Goal: Information Seeking & Learning: Learn about a topic

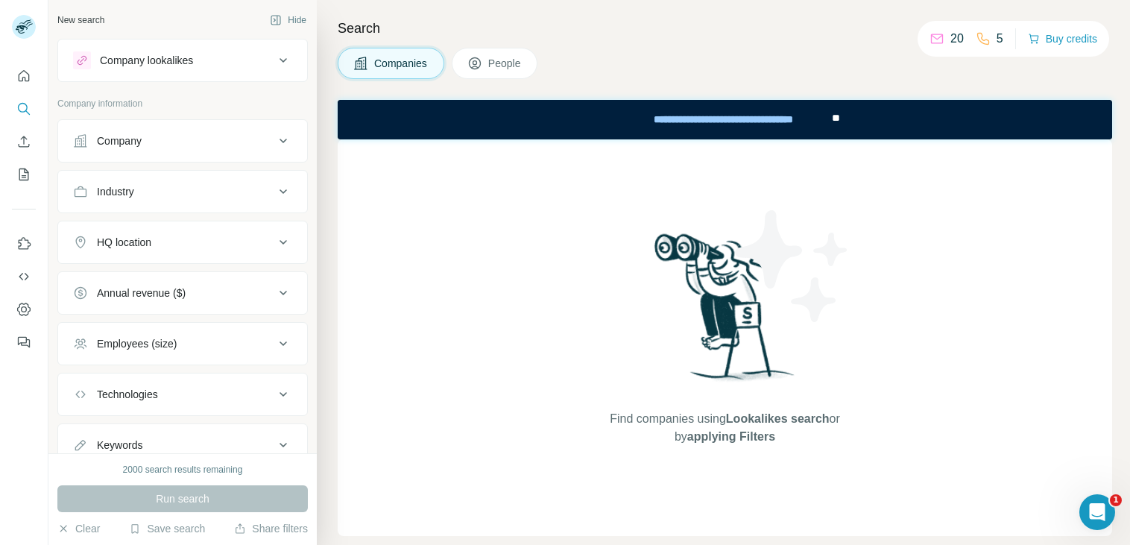
click at [121, 150] on button "Company" at bounding box center [182, 141] width 249 height 36
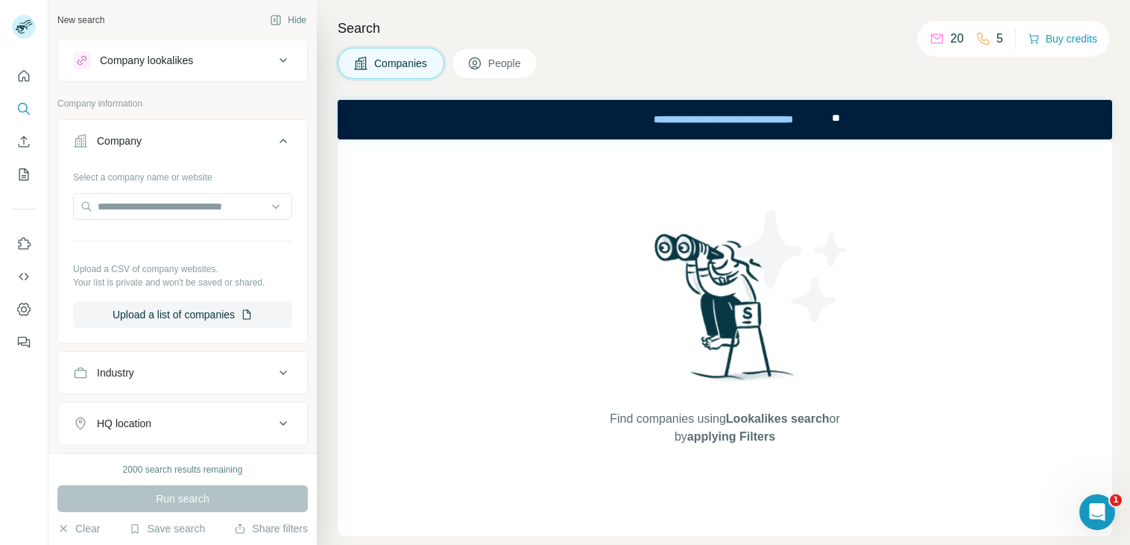
click at [129, 376] on div "Industry" at bounding box center [115, 372] width 37 height 15
click at [159, 410] on input at bounding box center [175, 410] width 184 height 16
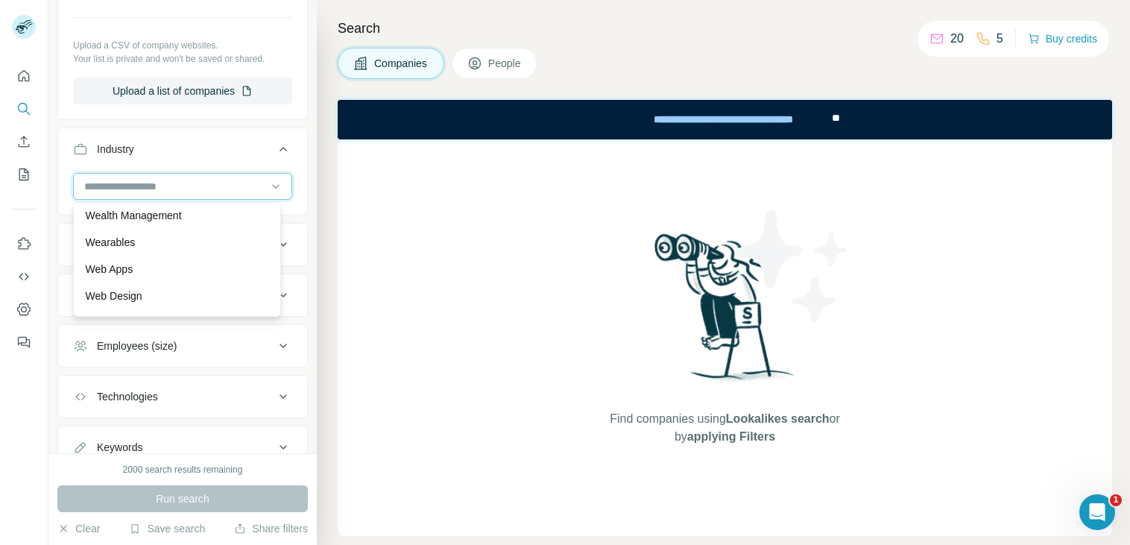
scroll to position [16338, 0]
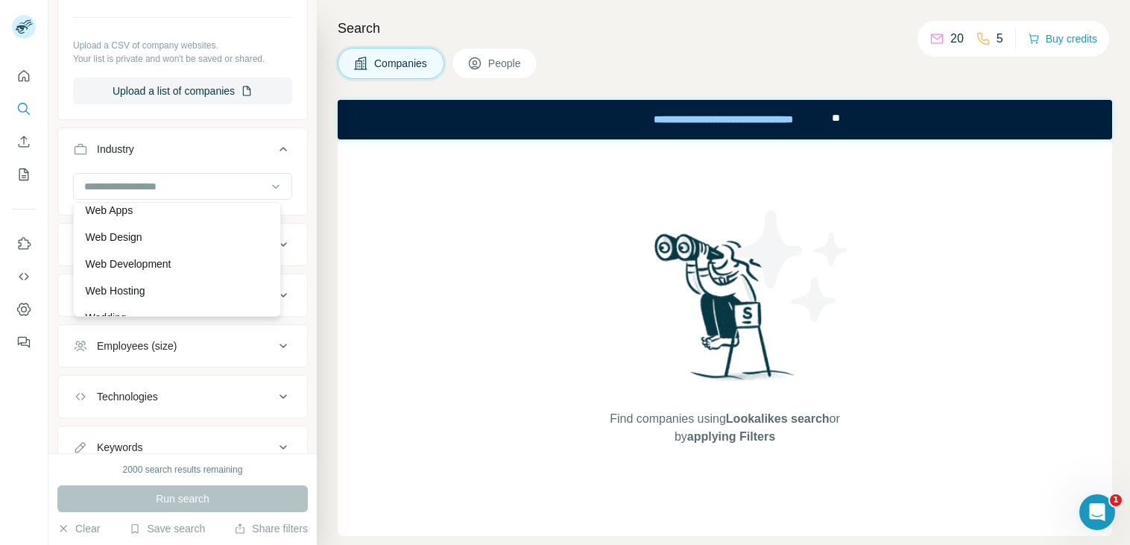
click at [177, 170] on div "Wealth Management" at bounding box center [177, 156] width 200 height 27
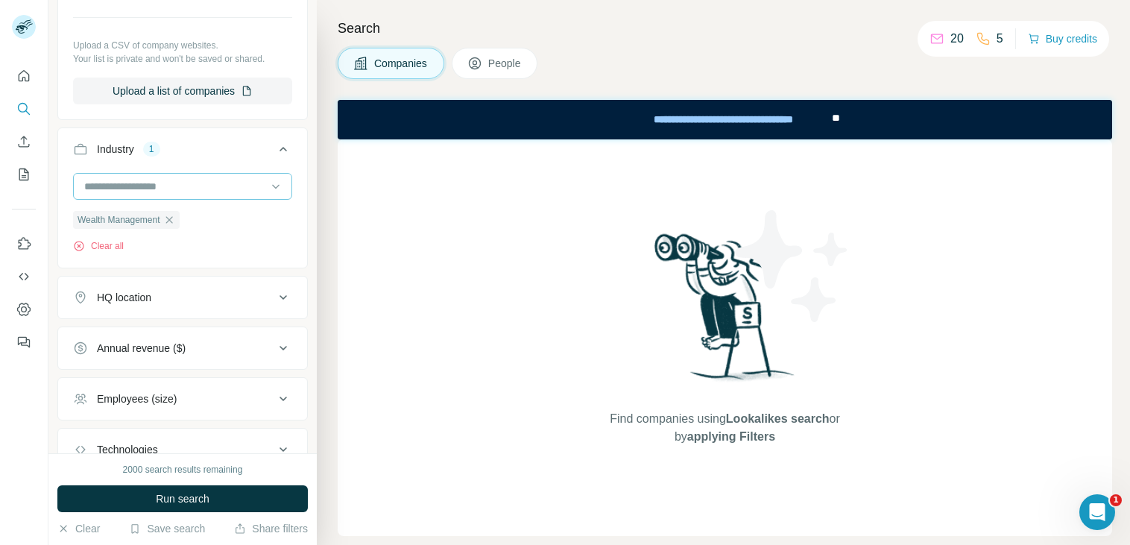
click at [218, 176] on div at bounding box center [175, 186] width 184 height 25
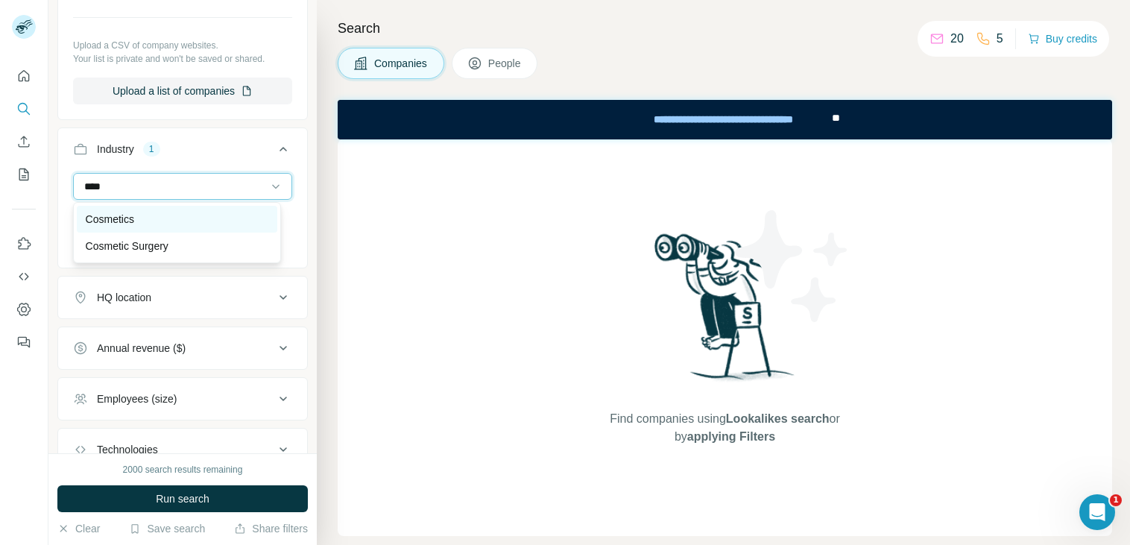
type input "****"
click at [143, 214] on div "Cosmetics" at bounding box center [177, 219] width 183 height 15
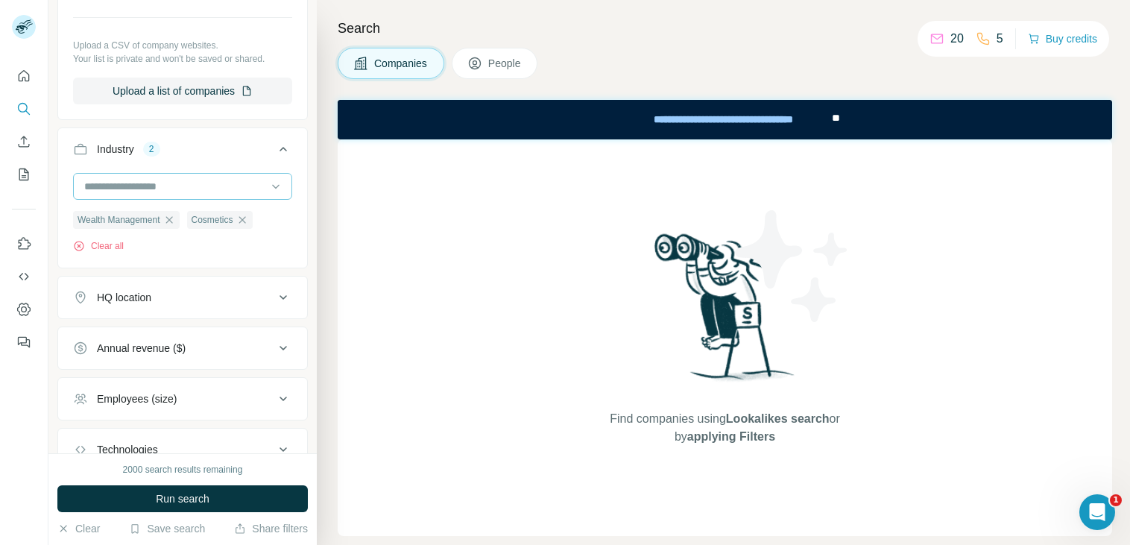
click at [166, 187] on input at bounding box center [175, 186] width 184 height 16
type input "*******"
click at [176, 214] on div "Fashion" at bounding box center [177, 219] width 183 height 15
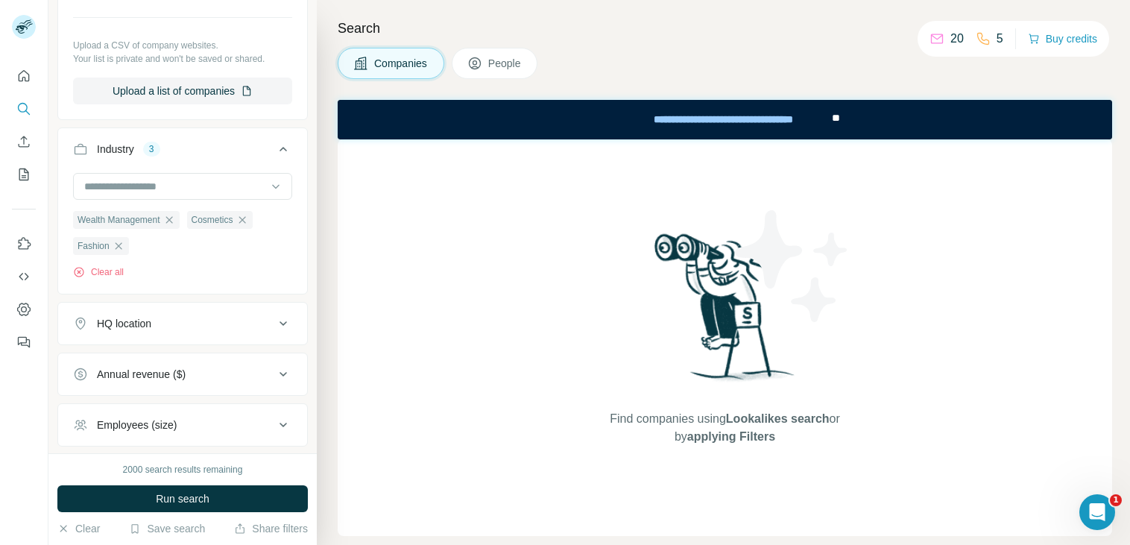
click at [159, 321] on div "HQ location" at bounding box center [173, 323] width 201 height 15
click at [143, 355] on input "text" at bounding box center [182, 360] width 219 height 27
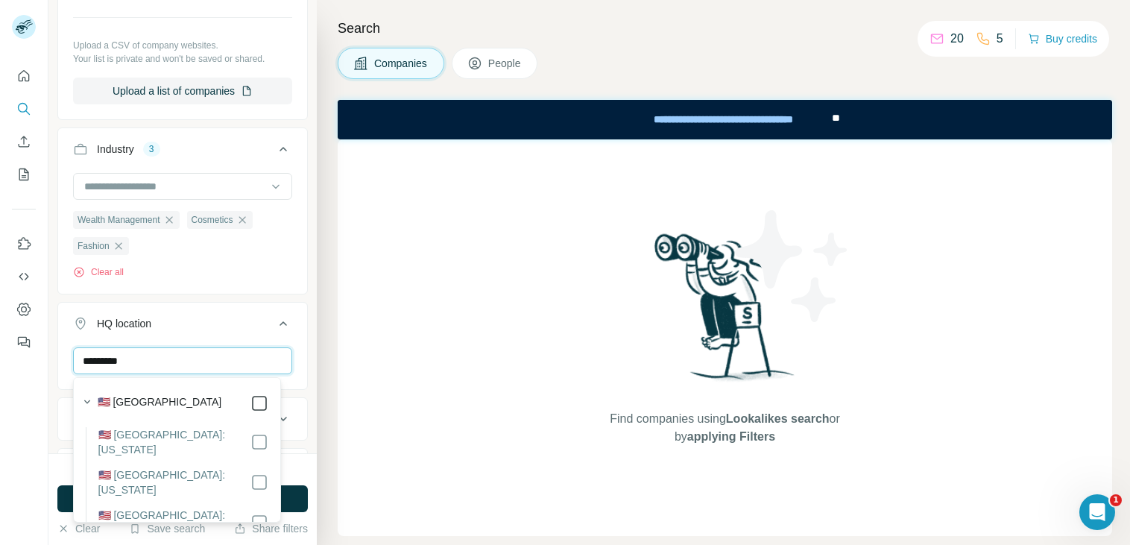
type input "*********"
click at [224, 337] on button "HQ location 1" at bounding box center [182, 327] width 249 height 42
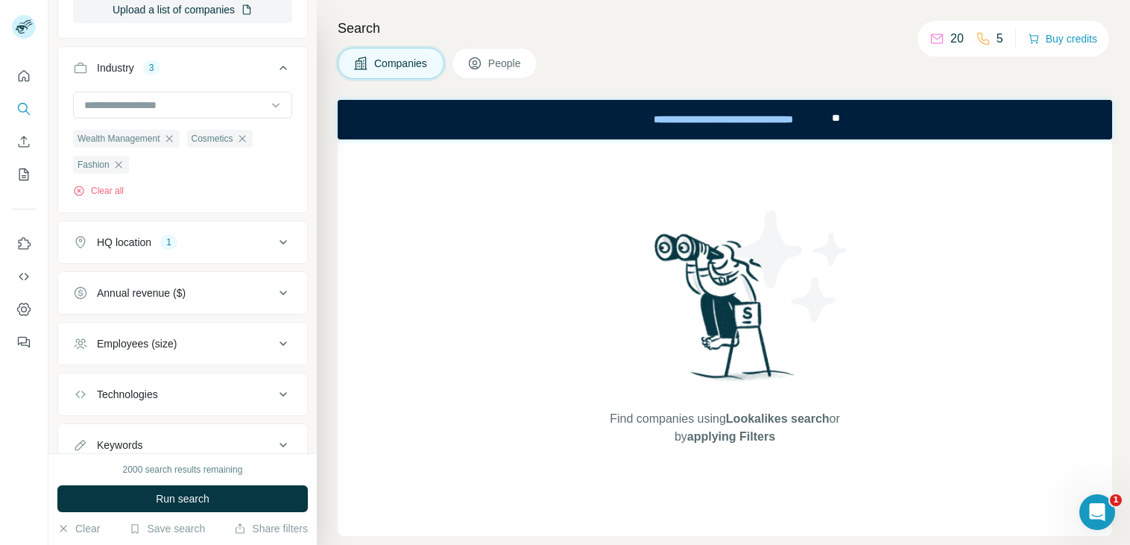
scroll to position [209, 0]
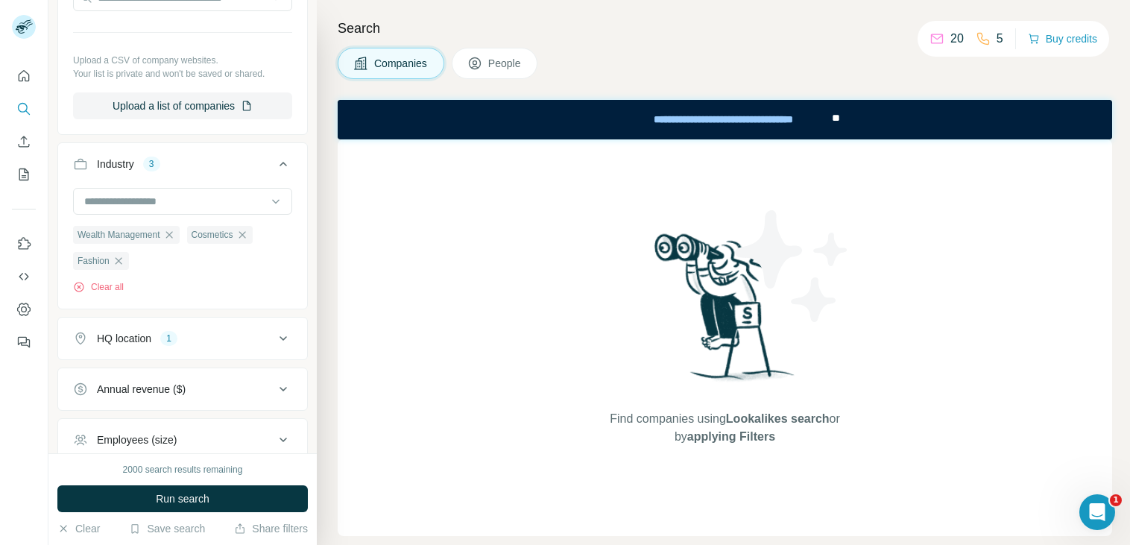
click at [231, 341] on div "HQ location 1" at bounding box center [173, 338] width 201 height 15
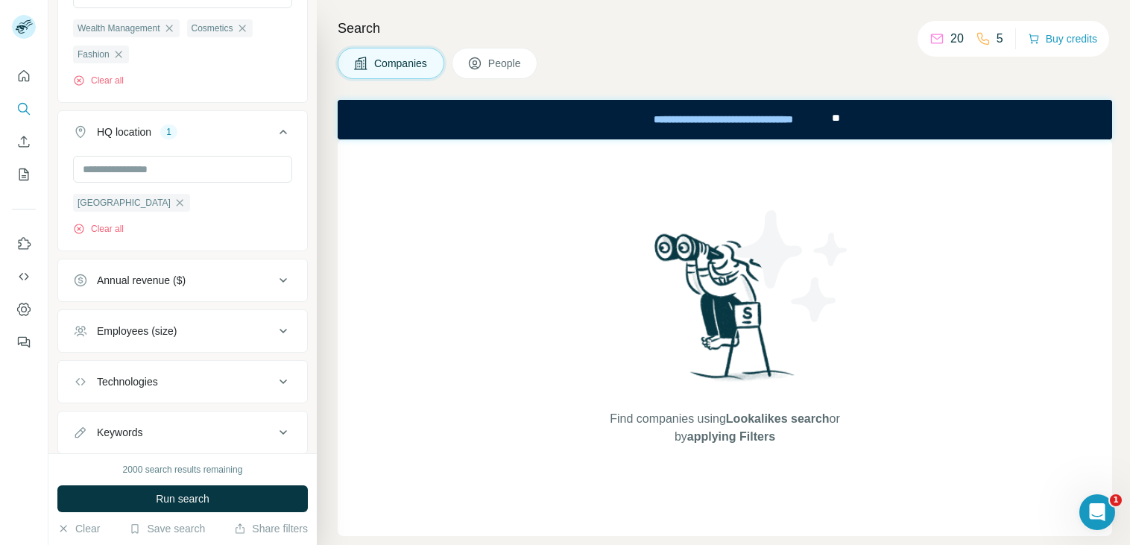
scroll to position [432, 0]
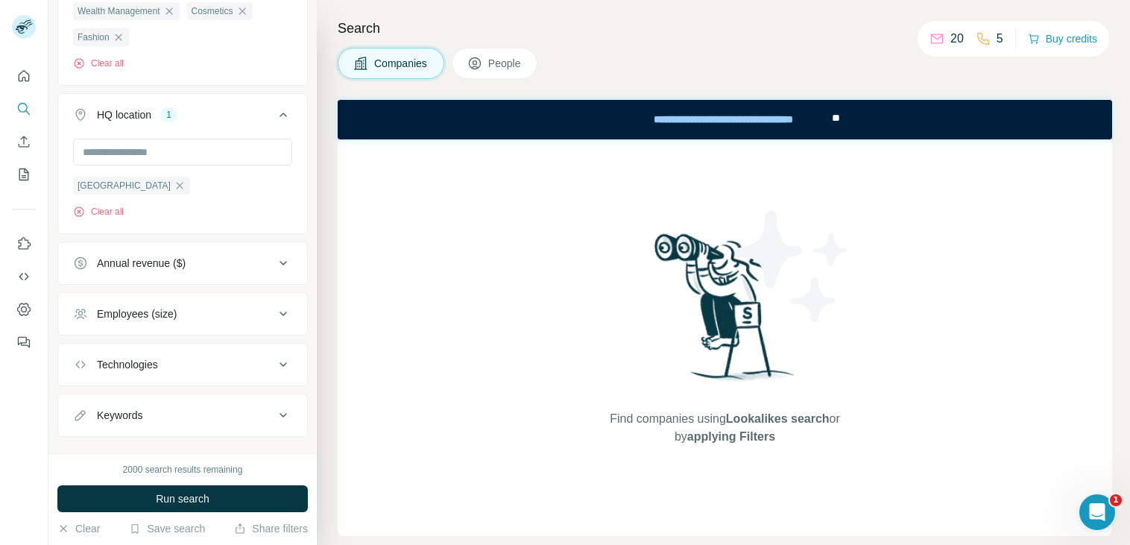
click at [181, 271] on button "Annual revenue ($)" at bounding box center [182, 263] width 249 height 36
click at [82, 320] on icon at bounding box center [82, 324] width 18 height 18
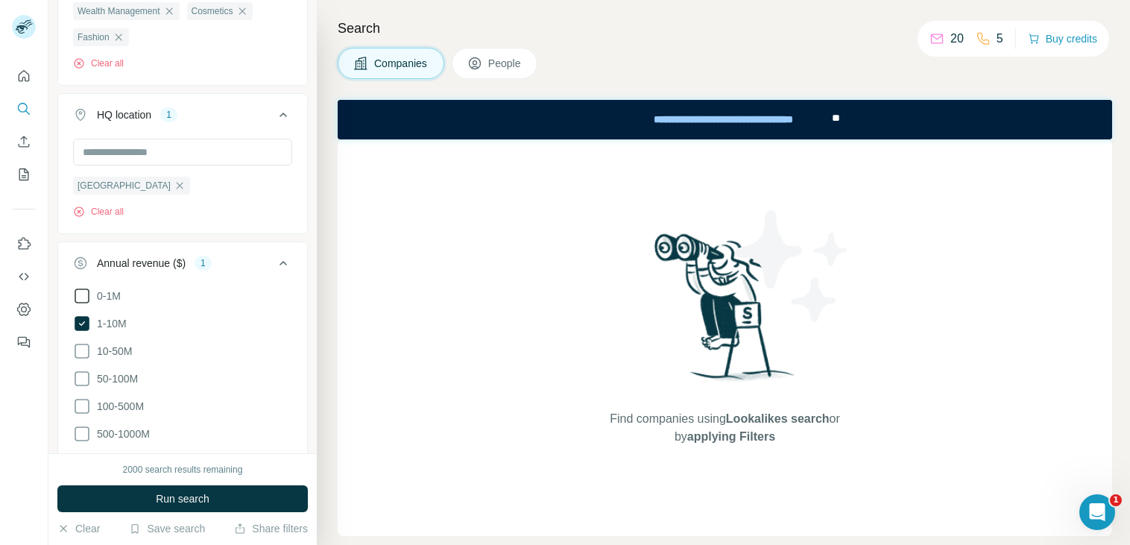
click at [81, 291] on icon at bounding box center [82, 296] width 18 height 18
click at [271, 254] on button "Annual revenue ($) 2" at bounding box center [182, 266] width 249 height 42
click at [172, 320] on div "Employees (size)" at bounding box center [137, 313] width 80 height 15
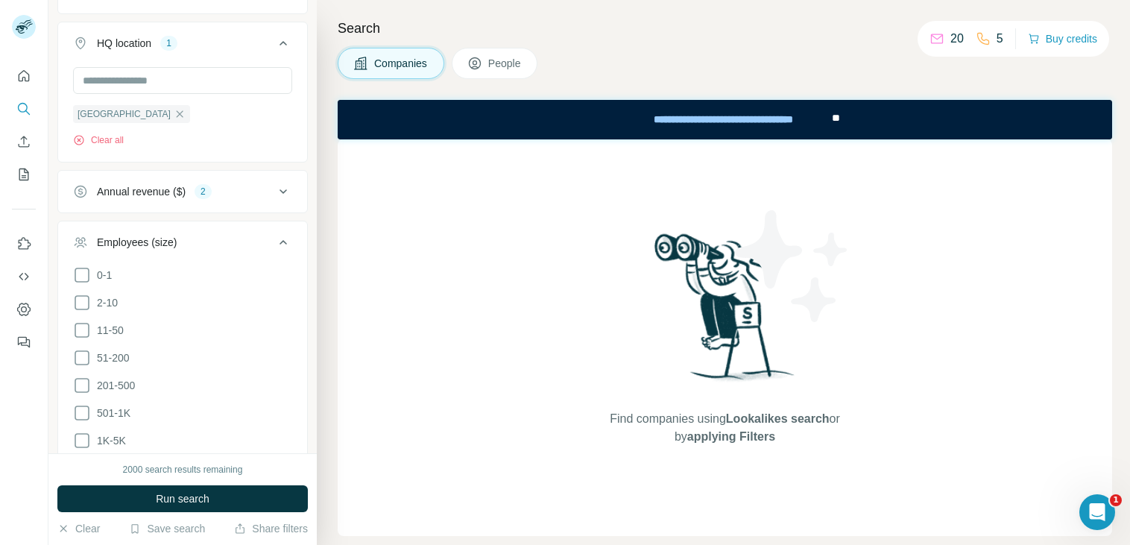
scroll to position [581, 0]
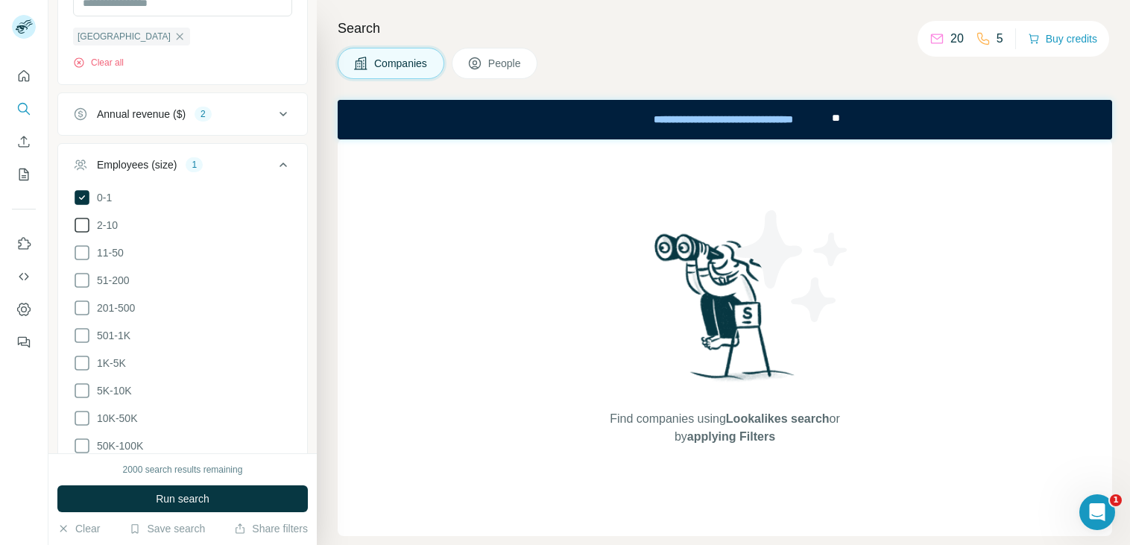
click at [83, 226] on icon at bounding box center [82, 225] width 18 height 18
click at [84, 250] on icon at bounding box center [82, 253] width 18 height 18
click at [277, 163] on icon at bounding box center [283, 165] width 18 height 18
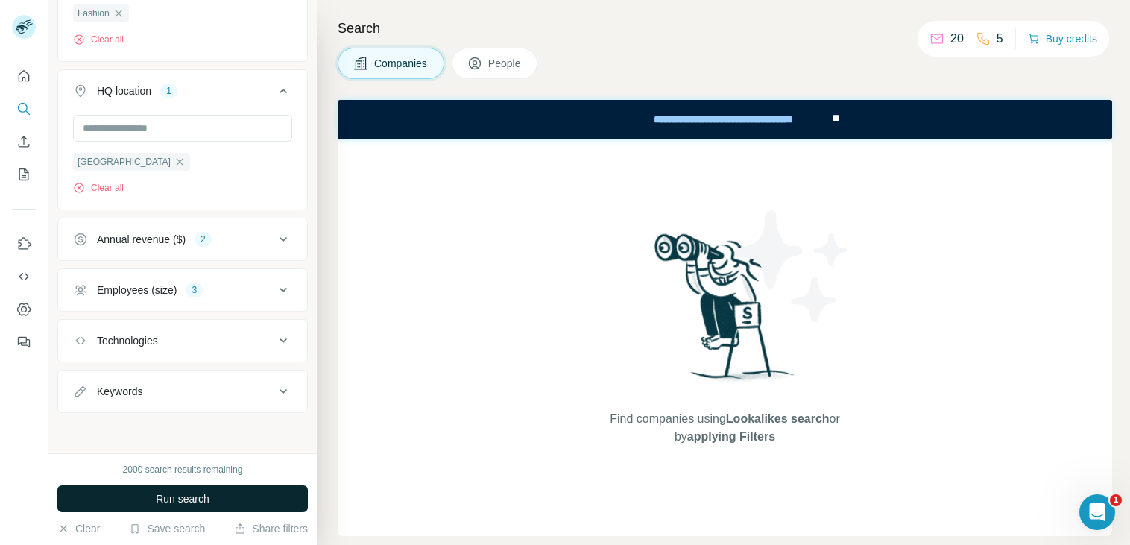
click at [136, 490] on button "Run search" at bounding box center [182, 498] width 250 height 27
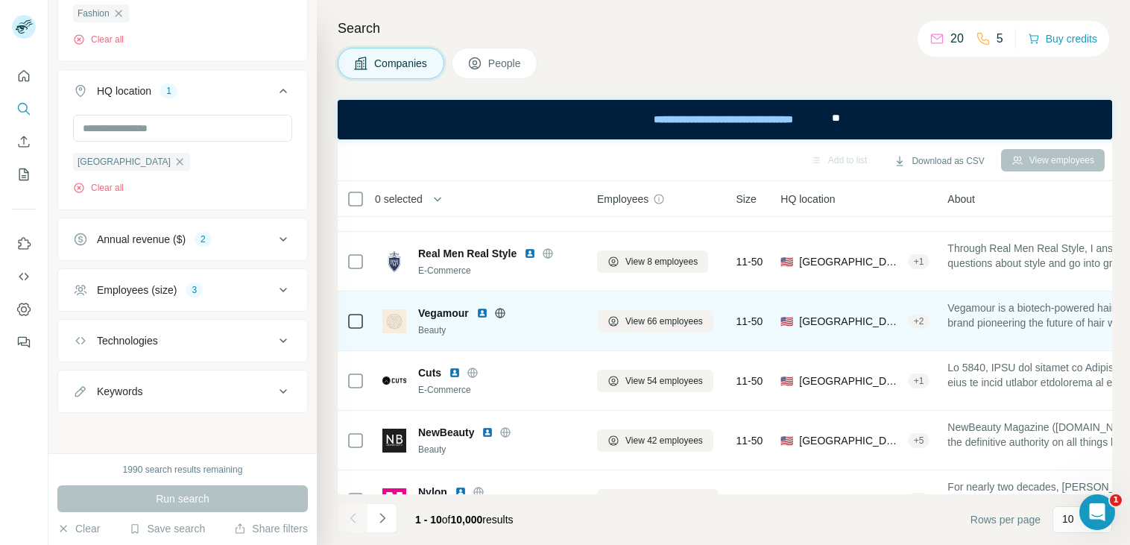
scroll to position [0, 0]
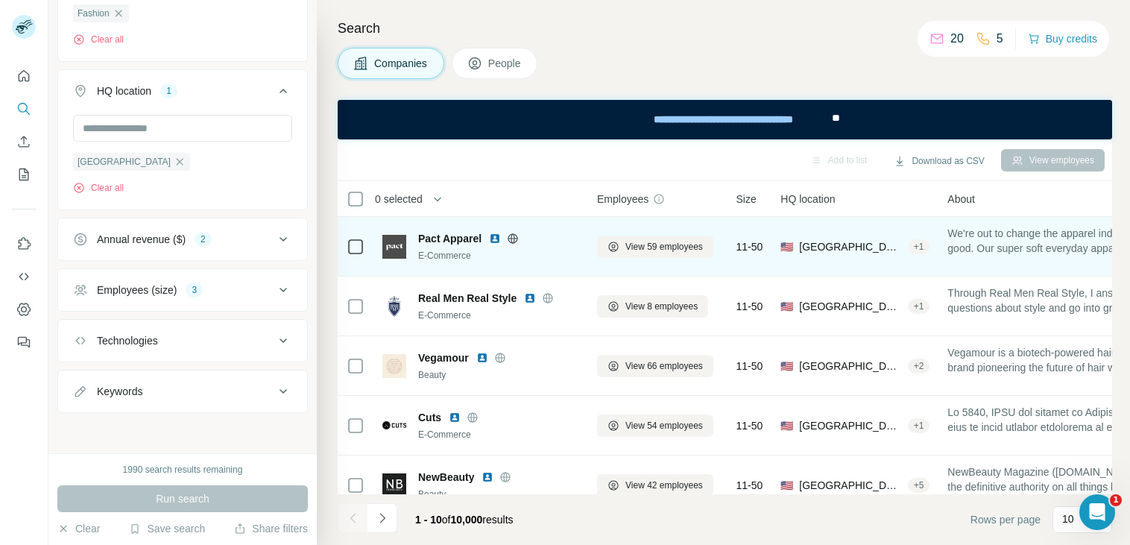
click at [522, 253] on div "E-Commerce" at bounding box center [498, 255] width 161 height 13
click at [486, 263] on div "Pact Apparel E-Commerce" at bounding box center [480, 246] width 197 height 41
click at [513, 236] on icon at bounding box center [513, 239] width 12 height 12
click at [495, 235] on img at bounding box center [495, 239] width 12 height 12
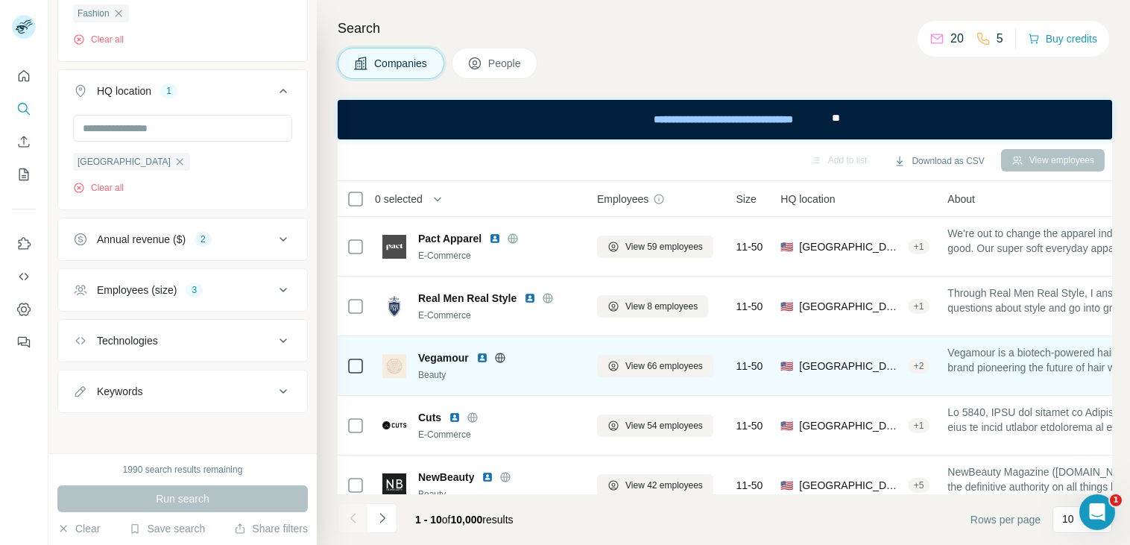
click at [498, 357] on icon at bounding box center [500, 358] width 12 height 12
